Goal: Transaction & Acquisition: Purchase product/service

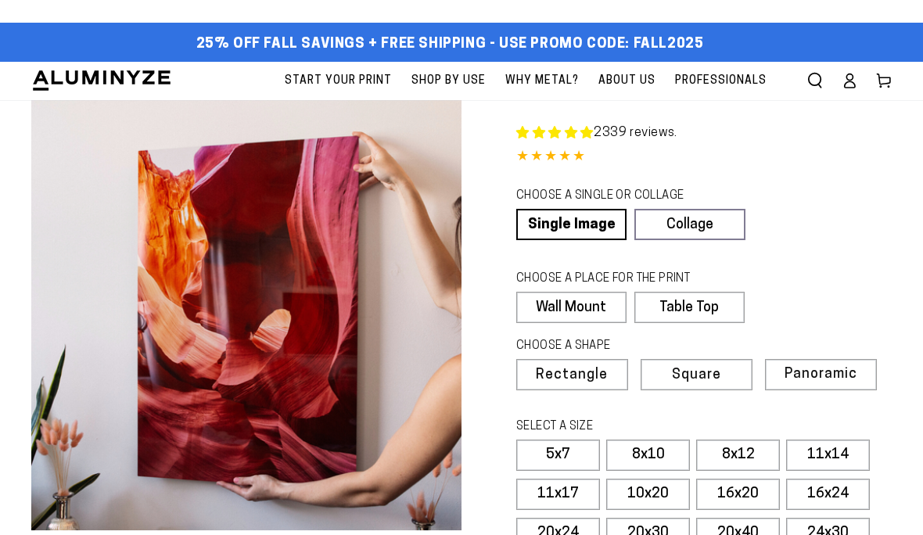
select select "**********"
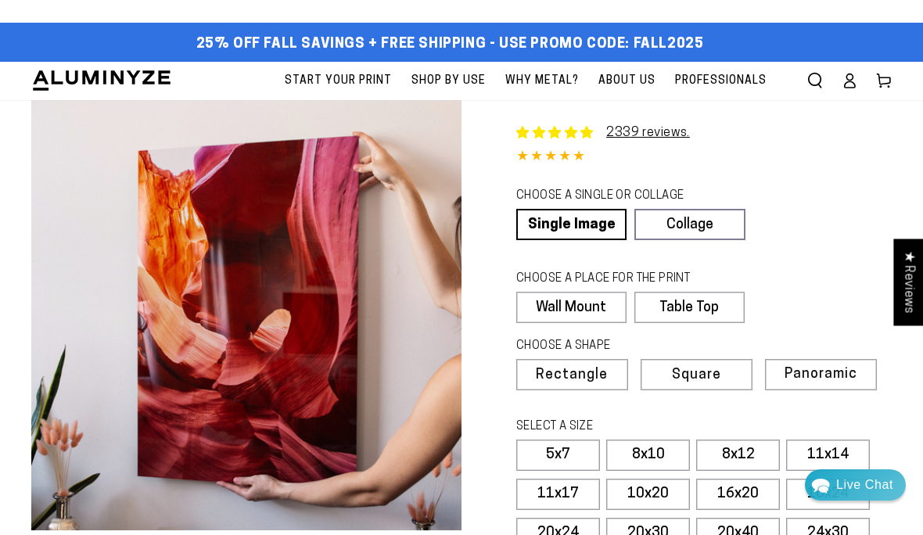
click at [660, 447] on label "8x10" at bounding box center [648, 454] width 84 height 31
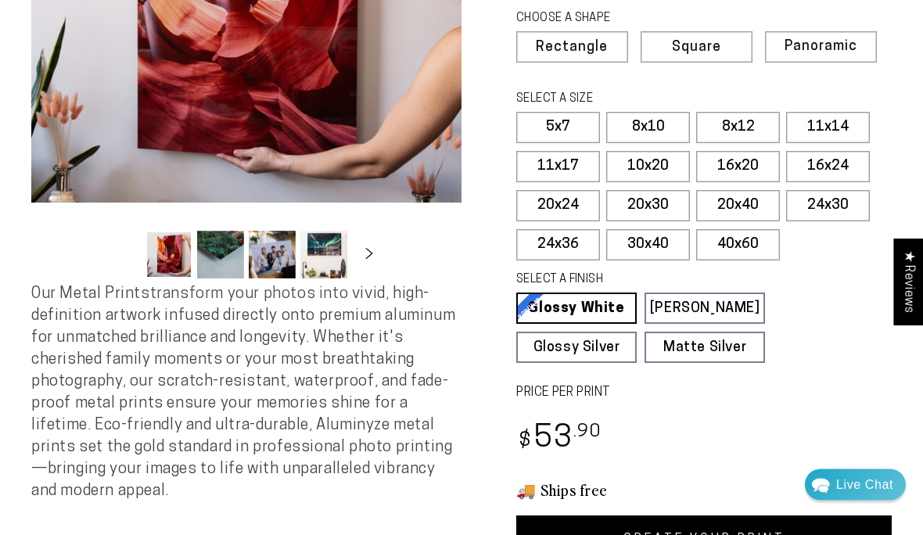
scroll to position [328, 0]
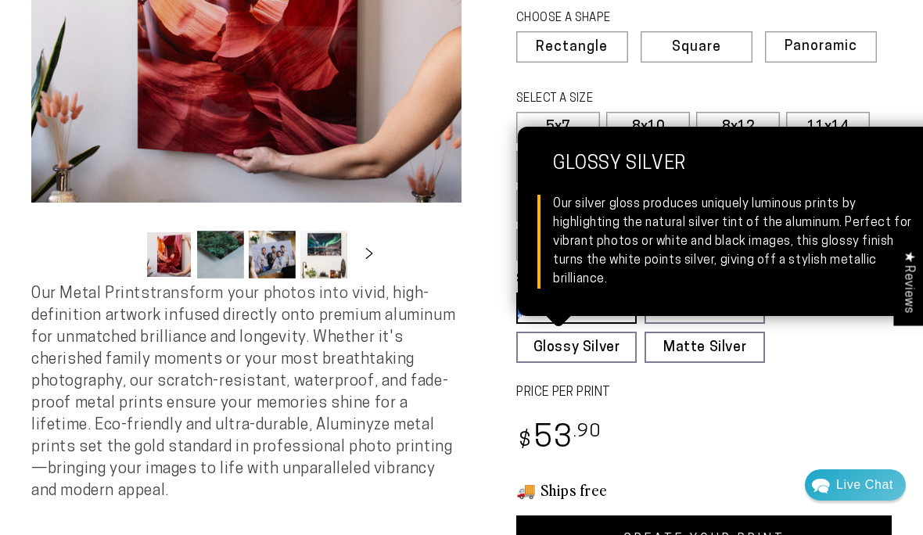
click at [594, 350] on link "Glossy Silver Glossy Silver Our silver gloss produces uniquely luminous prints …" at bounding box center [576, 346] width 120 height 31
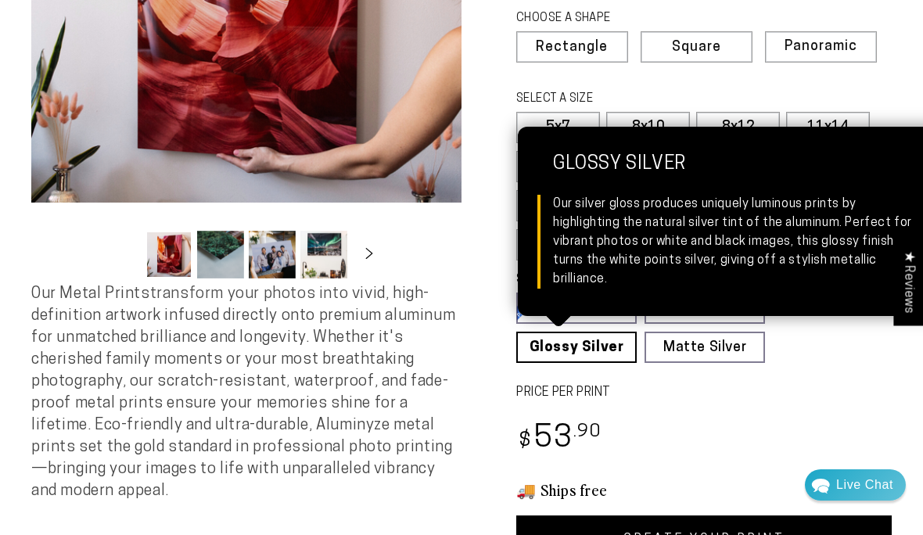
click at [579, 346] on link "Glossy Silver Glossy Silver Our silver gloss produces uniquely luminous prints …" at bounding box center [576, 346] width 120 height 31
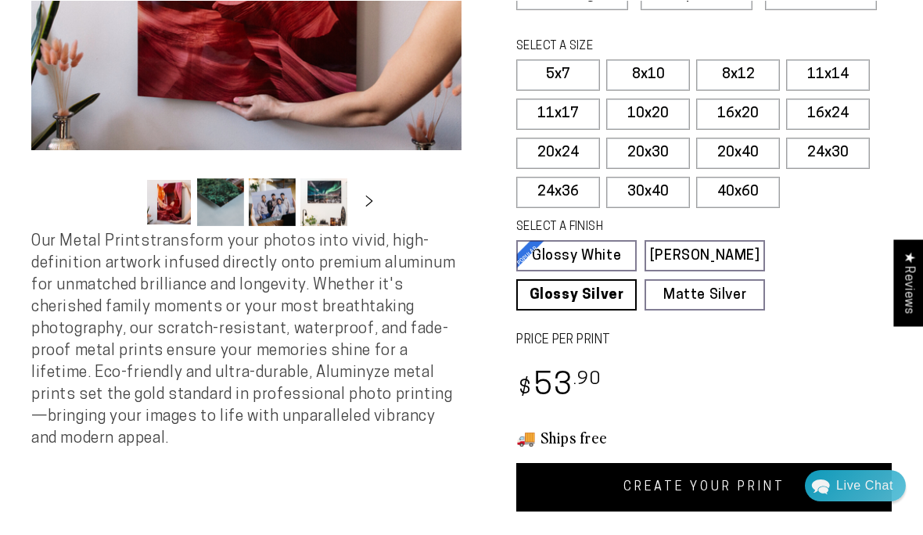
scroll to position [380, 0]
click at [686, 489] on link "CREATE YOUR PRINT" at bounding box center [703, 487] width 375 height 48
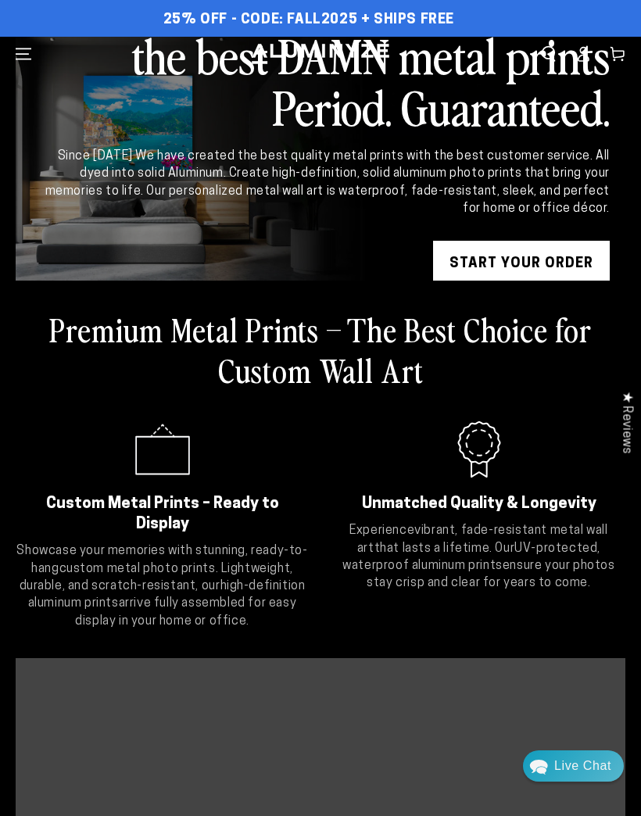
click at [578, 278] on link "START YOUR Order" at bounding box center [521, 264] width 177 height 47
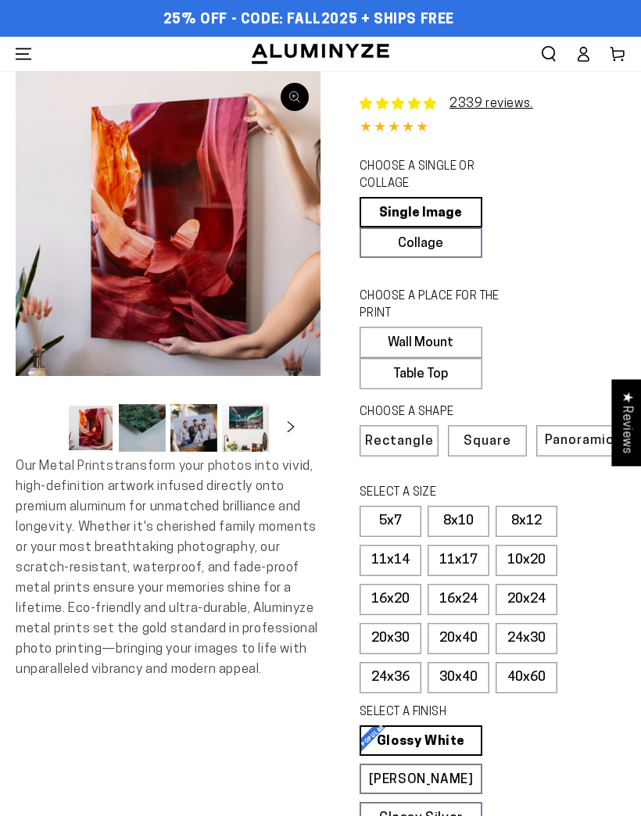
select select "**********"
click at [458, 252] on link "Collage" at bounding box center [421, 243] width 123 height 30
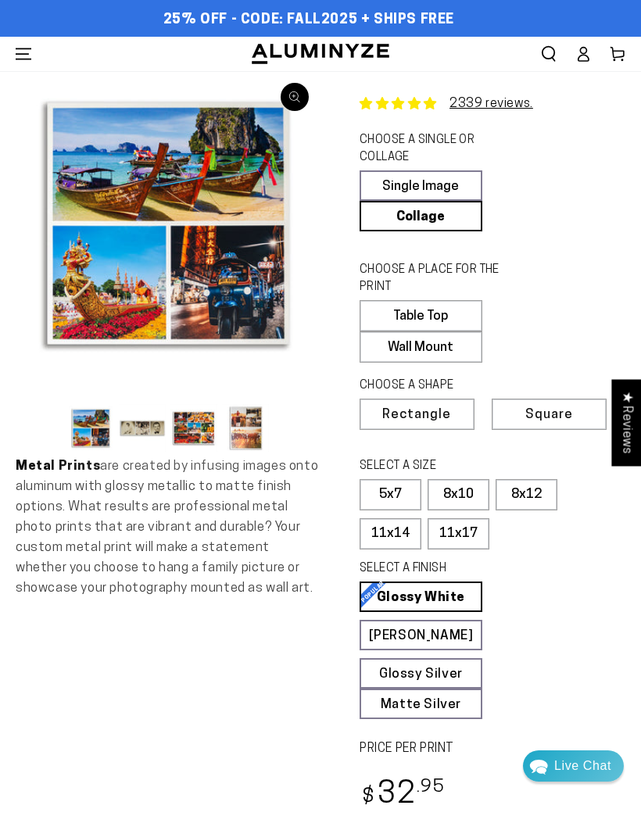
click at [452, 320] on label "Table Top" at bounding box center [421, 315] width 123 height 31
click at [471, 487] on label "8x10" at bounding box center [459, 494] width 62 height 31
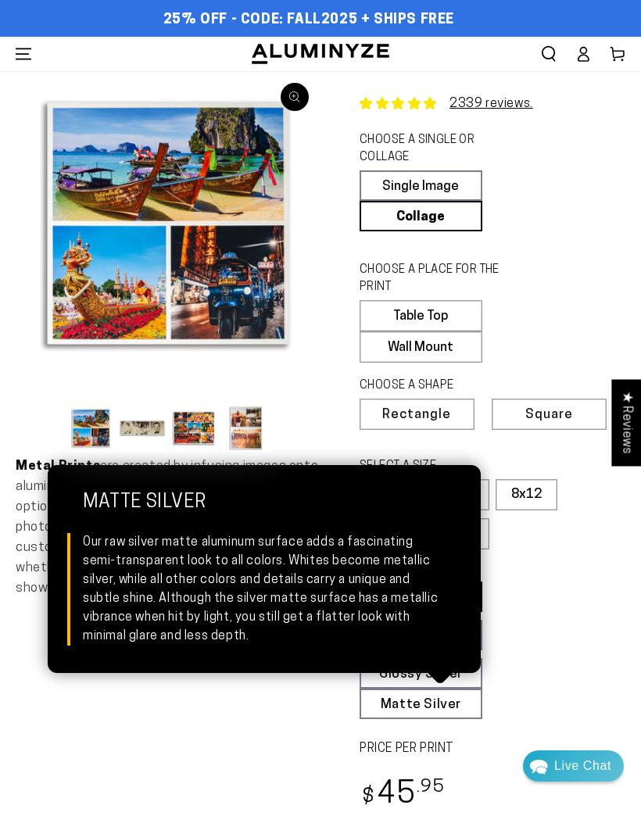
click at [447, 699] on link "Matte Silver Matte Silver Our raw silver matte aluminum surface adds a fascinat…" at bounding box center [421, 704] width 123 height 30
click at [583, 629] on fieldset "SELECT A FINISH Learn more Glossy White Glossy White Our bright white glossy su…" at bounding box center [488, 640] width 256 height 159
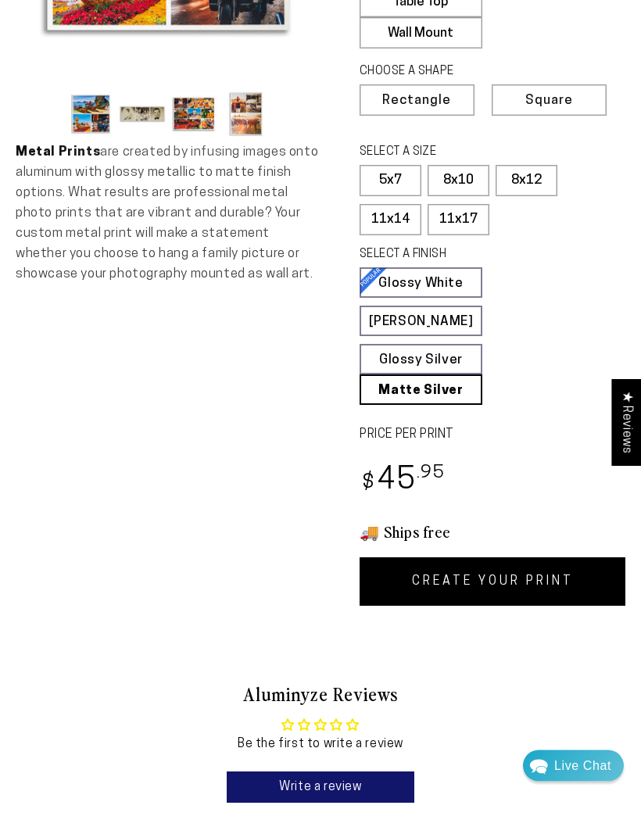
scroll to position [314, 0]
click at [564, 574] on link "CREATE YOUR PRINT" at bounding box center [493, 581] width 266 height 48
